Goal: Find specific page/section: Find specific page/section

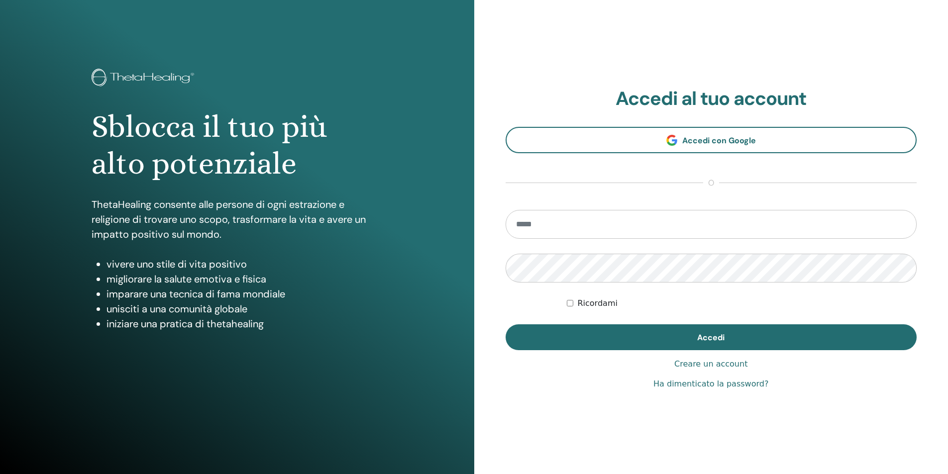
click at [556, 224] on input "email" at bounding box center [712, 224] width 412 height 29
type input "**********"
click at [506, 325] on button "Accedi" at bounding box center [712, 338] width 412 height 26
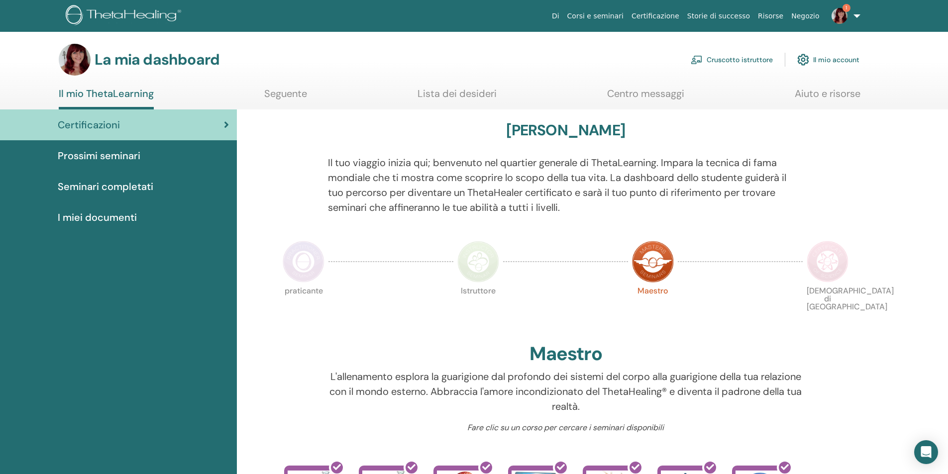
click at [131, 186] on font "Seminari completati" at bounding box center [106, 186] width 96 height 13
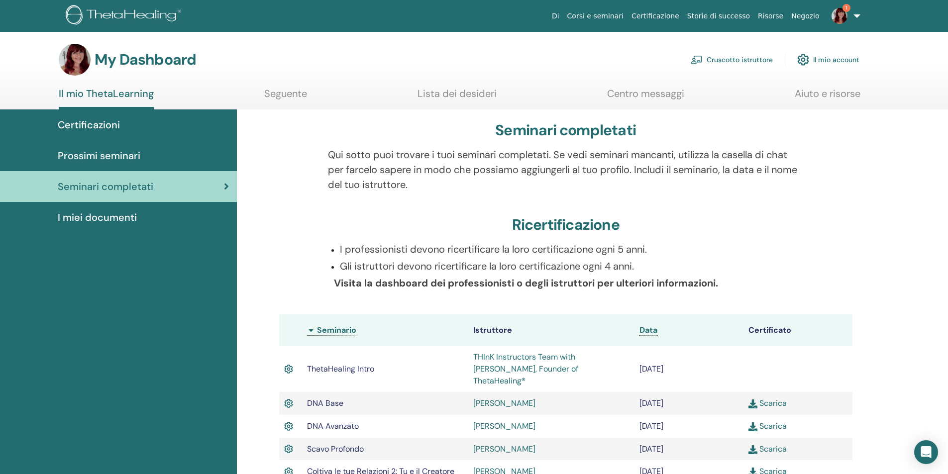
click at [739, 62] on link "Cruscotto istruttore" at bounding box center [732, 60] width 82 height 22
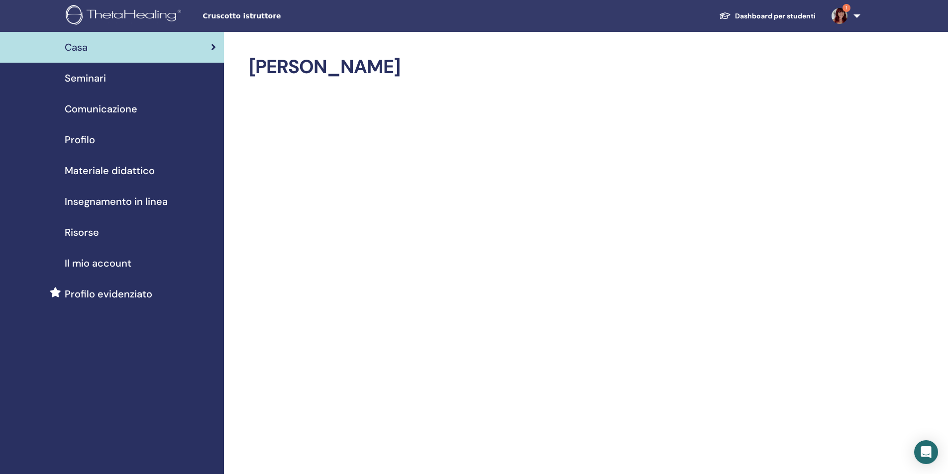
click at [104, 297] on span "Profilo evidenziato" at bounding box center [109, 294] width 88 height 15
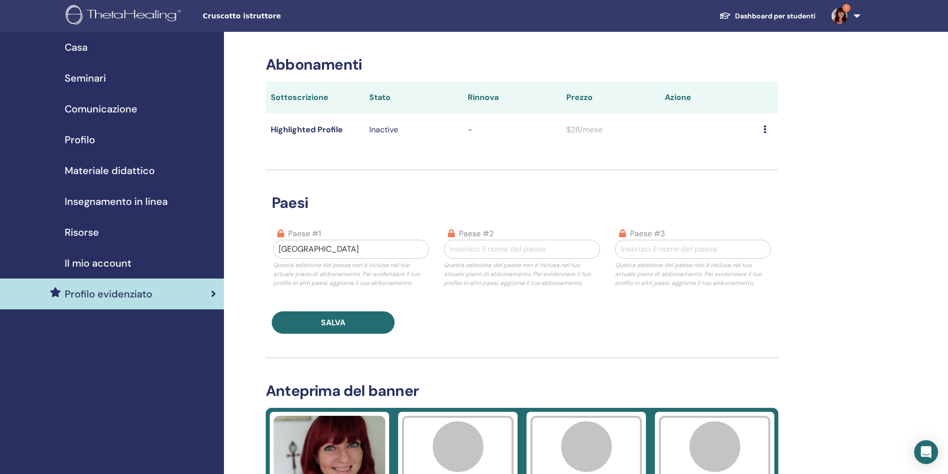
click at [109, 263] on span "Il mio account" at bounding box center [98, 263] width 67 height 15
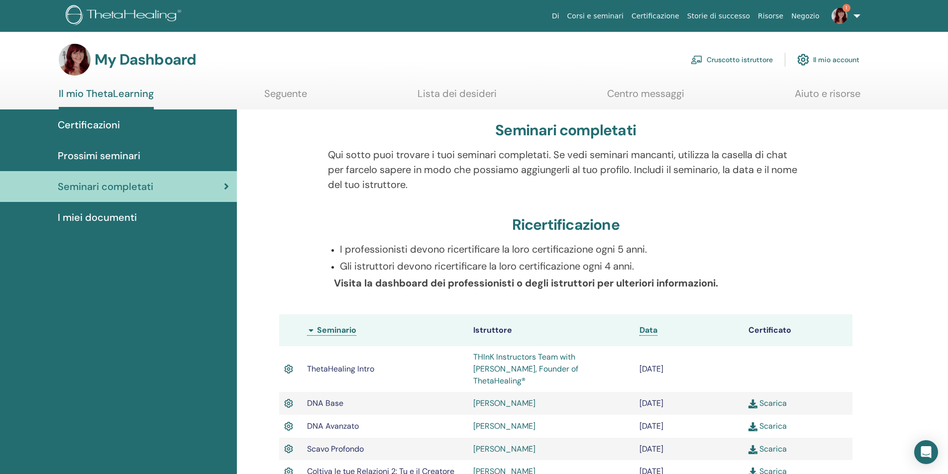
click at [95, 126] on span "Certificazioni" at bounding box center [89, 124] width 62 height 15
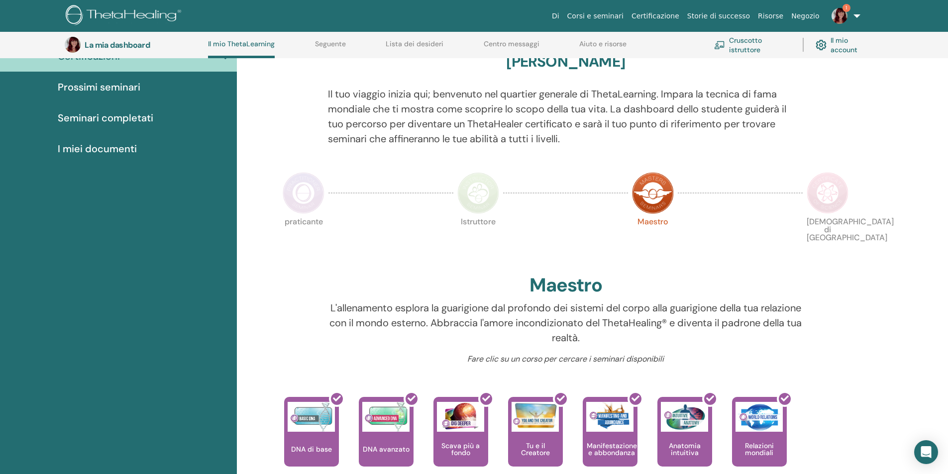
scroll to position [76, 0]
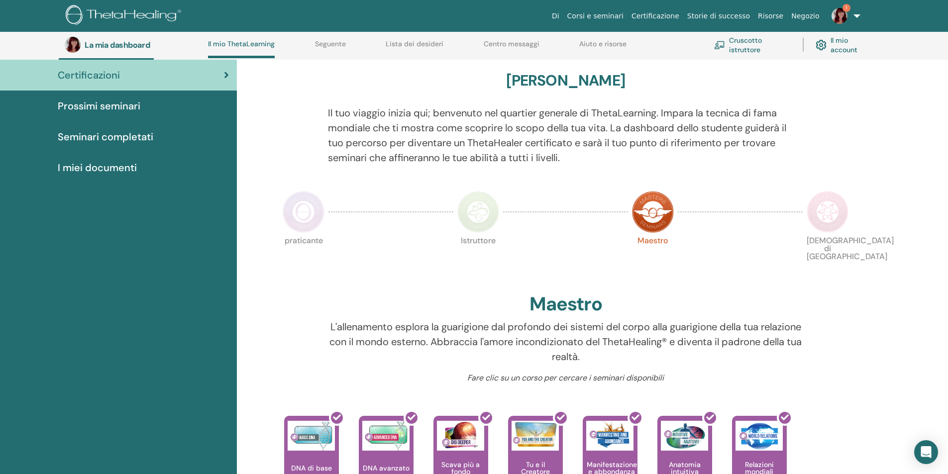
click at [832, 224] on img at bounding box center [828, 212] width 42 height 42
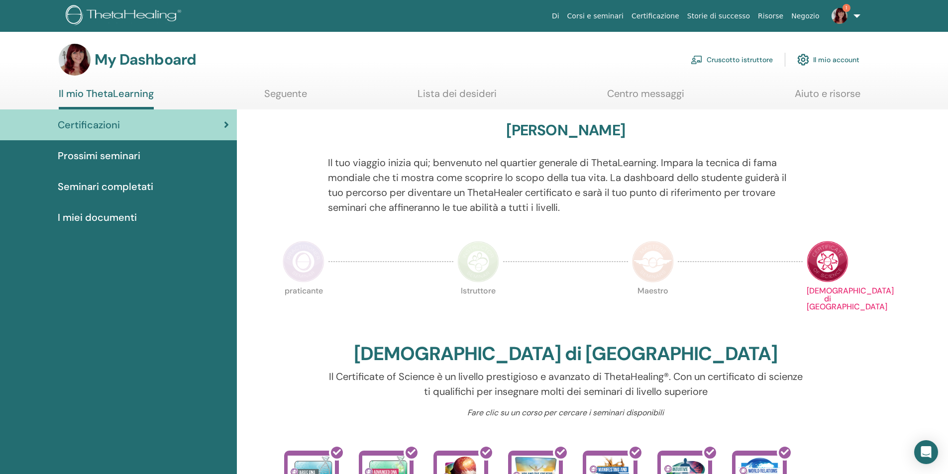
click at [96, 190] on span "Seminari completati" at bounding box center [106, 186] width 96 height 15
